Goal: Complete application form

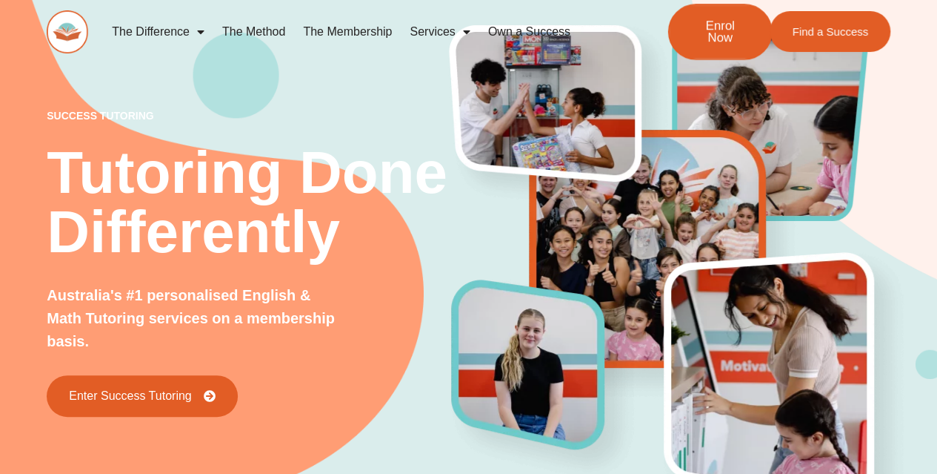
click at [717, 30] on span "Enrol Now" at bounding box center [720, 31] width 55 height 25
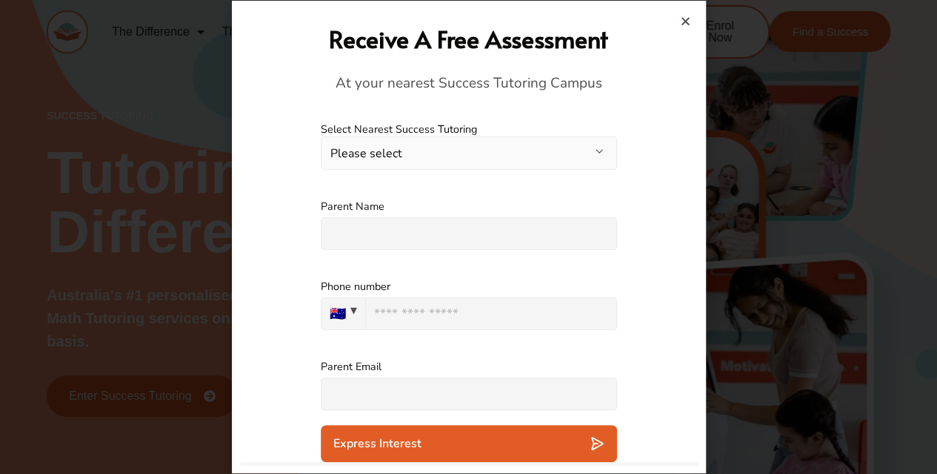
click at [417, 154] on button "Please select" at bounding box center [469, 152] width 296 height 33
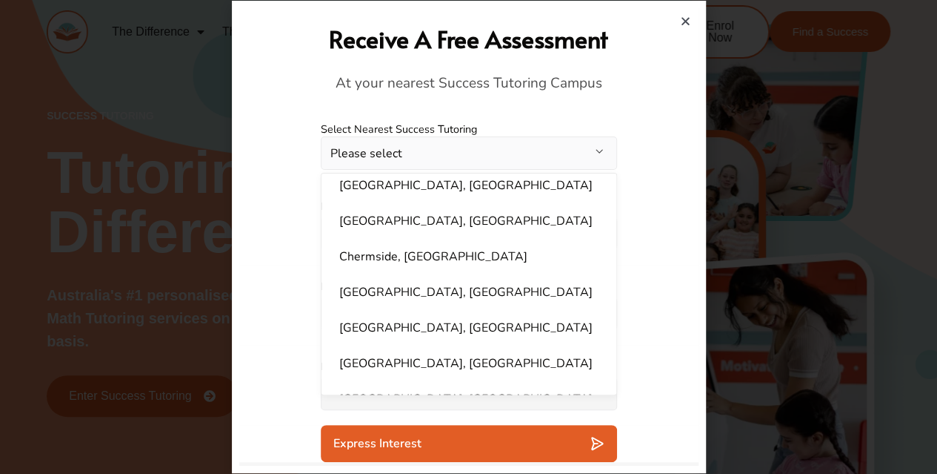
scroll to position [296, 0]
click at [402, 351] on li "Gregory Hills, NSW" at bounding box center [469, 368] width 277 height 41
select select "**********"
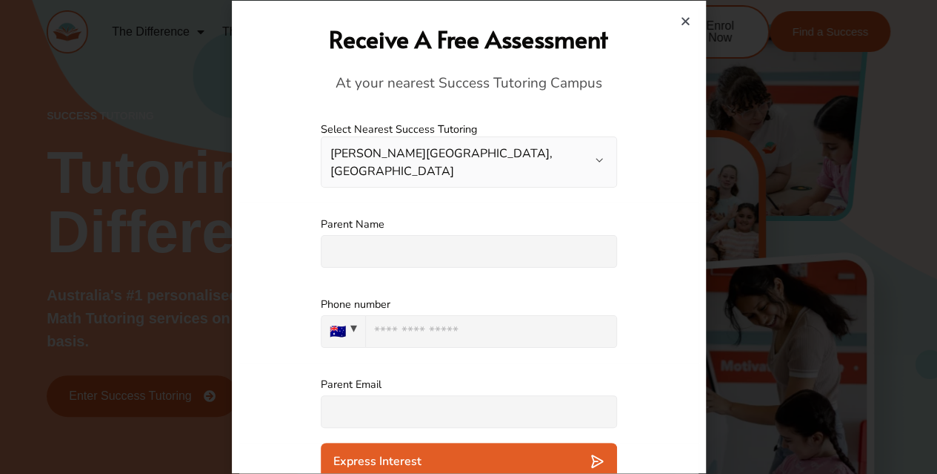
click at [401, 235] on input "text" at bounding box center [469, 251] width 296 height 33
type input "**********"
click at [370, 397] on input "text" at bounding box center [469, 411] width 296 height 33
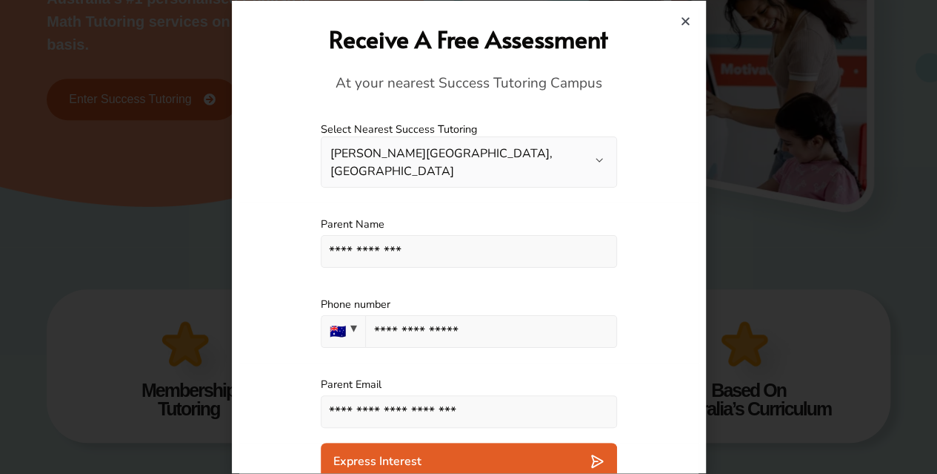
type input "**********"
click at [471, 454] on div "Express Interest" at bounding box center [468, 461] width 271 height 15
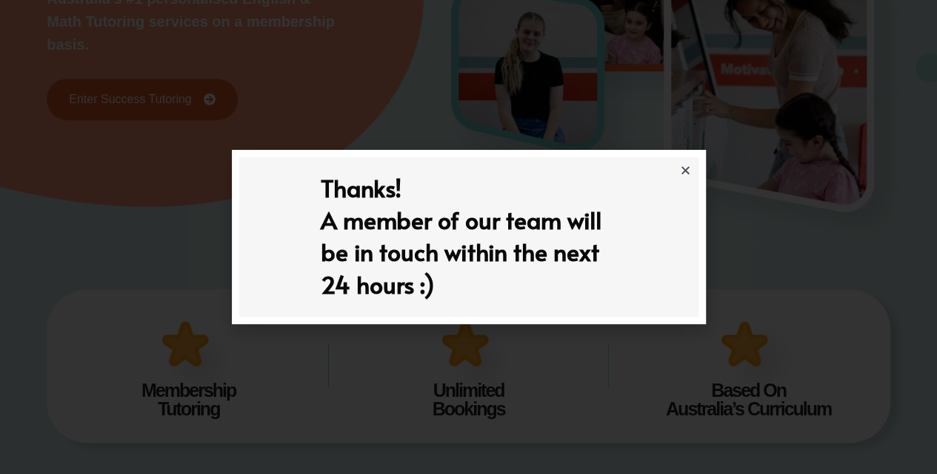
click at [683, 171] on icon "Close" at bounding box center [685, 170] width 11 height 11
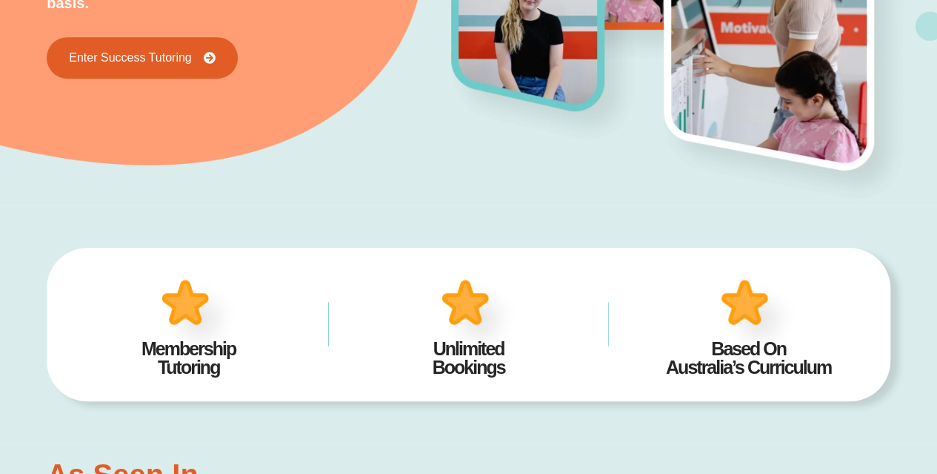
scroll to position [0, 0]
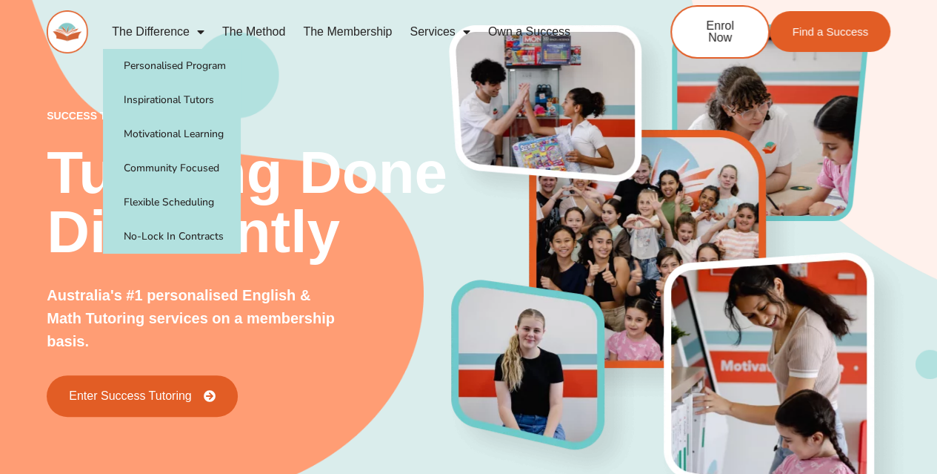
click at [175, 30] on link "The Difference" at bounding box center [158, 32] width 110 height 34
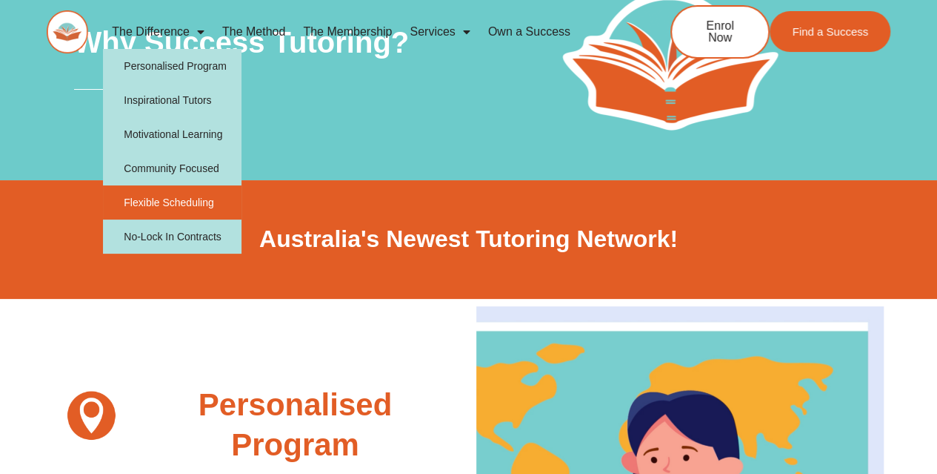
click at [205, 202] on link "Flexible Scheduling" at bounding box center [172, 202] width 139 height 34
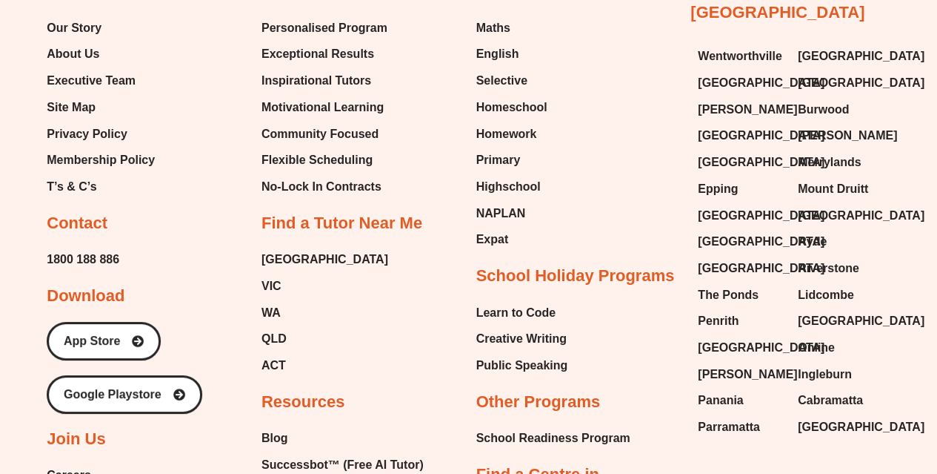
scroll to position [2816, 0]
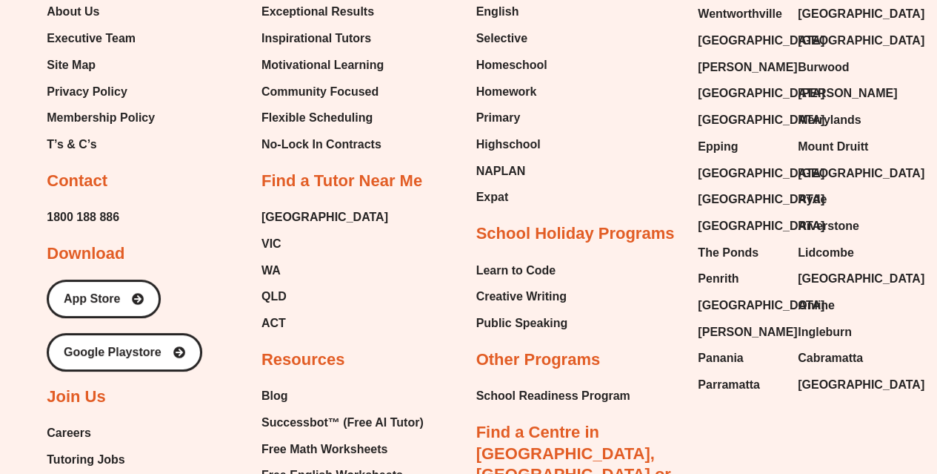
click at [629, 153] on div "Tutoring Services Maths English Selective Homeschool Homework Primary Highschoo…" at bounding box center [577, 340] width 200 height 805
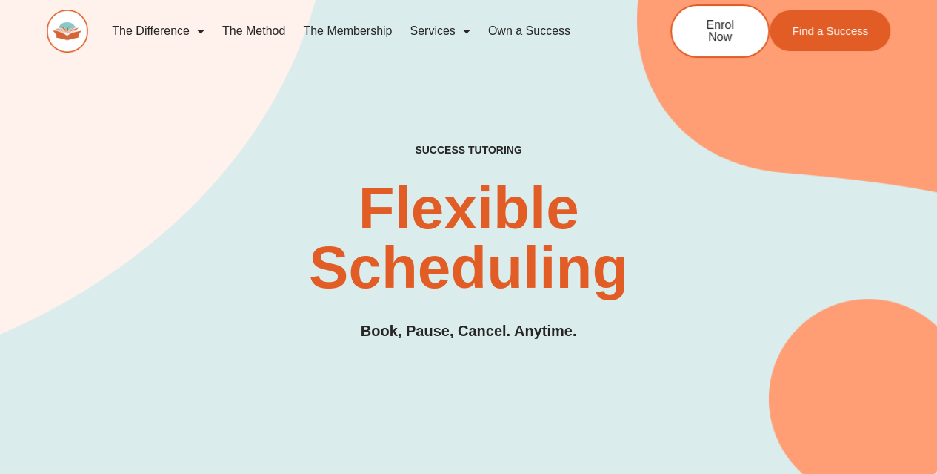
scroll to position [0, 0]
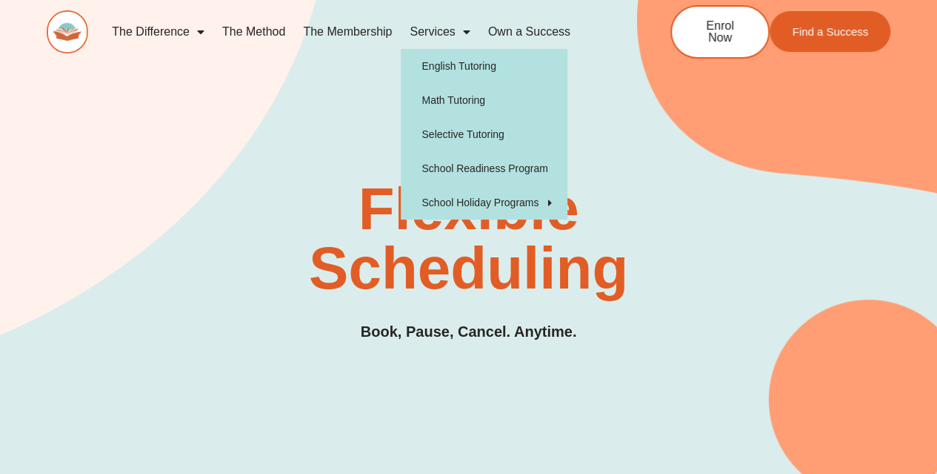
click at [436, 31] on link "Services" at bounding box center [440, 32] width 78 height 34
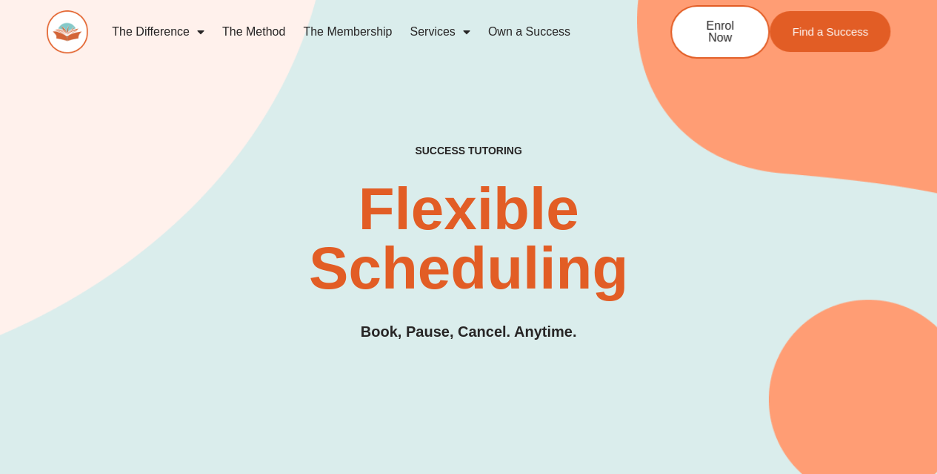
click at [459, 31] on span "Menu" at bounding box center [463, 32] width 15 height 27
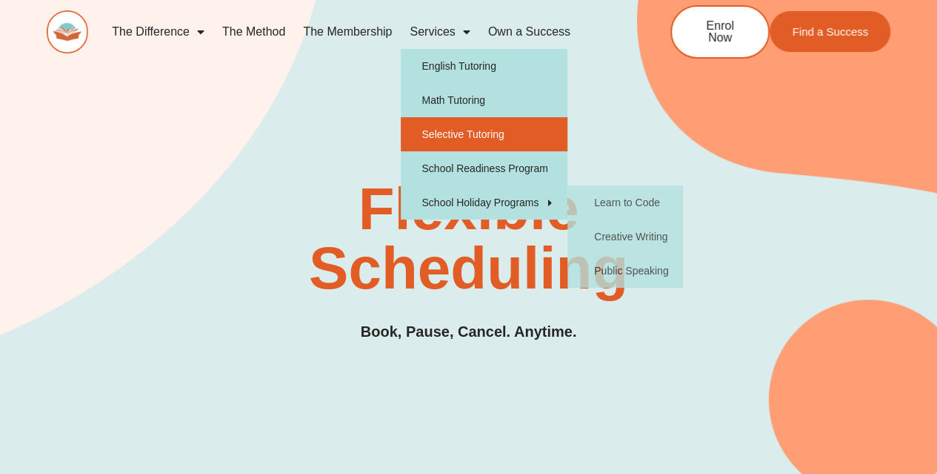
click at [482, 131] on link "Selective Tutoring" at bounding box center [484, 134] width 167 height 34
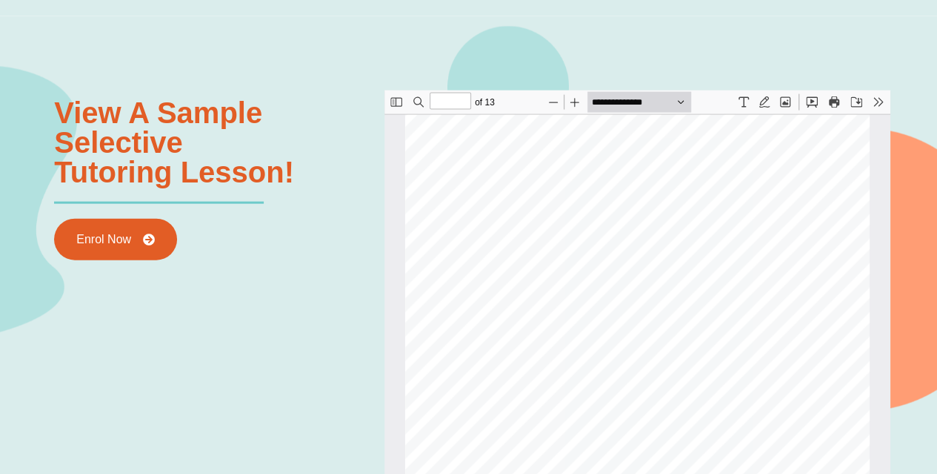
scroll to position [6299, 0]
type input "**"
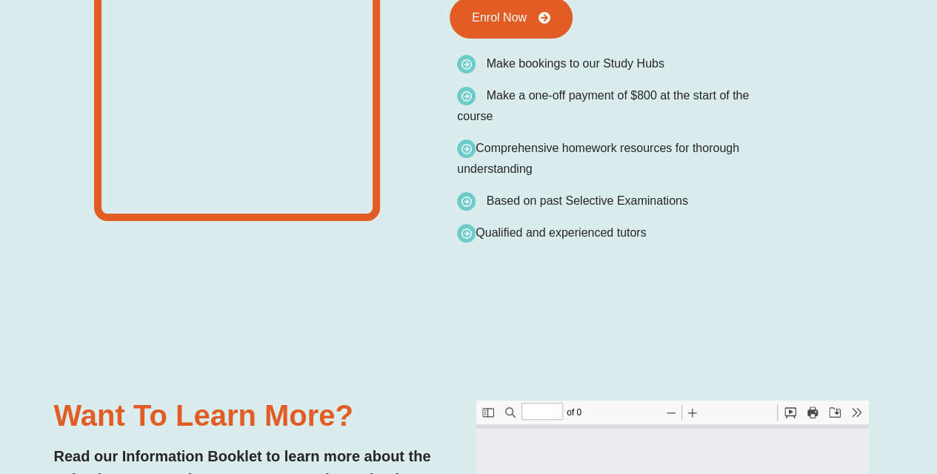
scroll to position [0, 0]
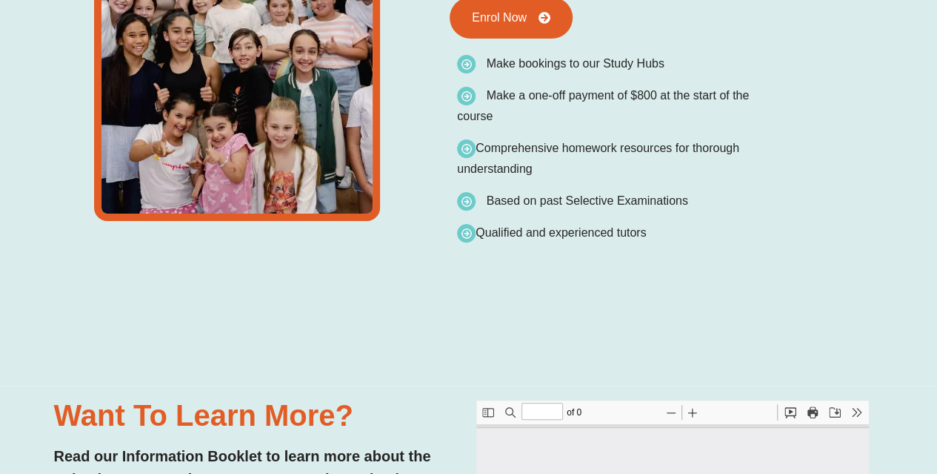
type input "*"
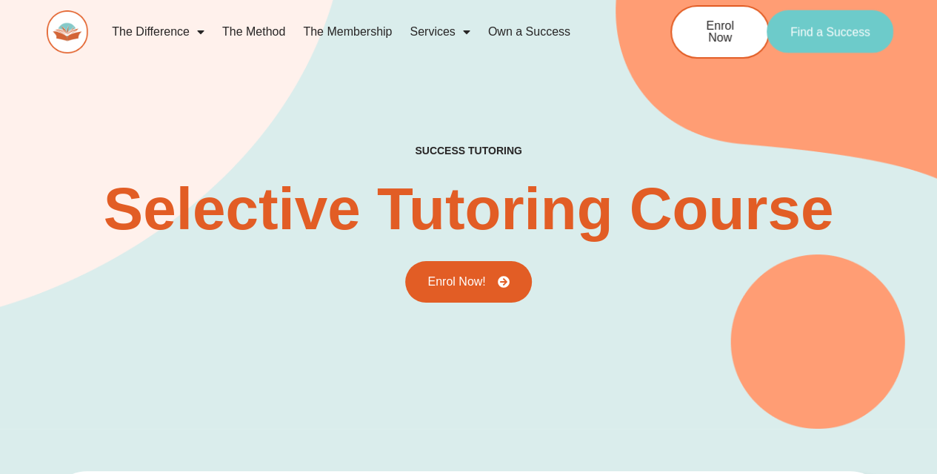
click at [817, 38] on span "Find a Success" at bounding box center [831, 32] width 80 height 12
